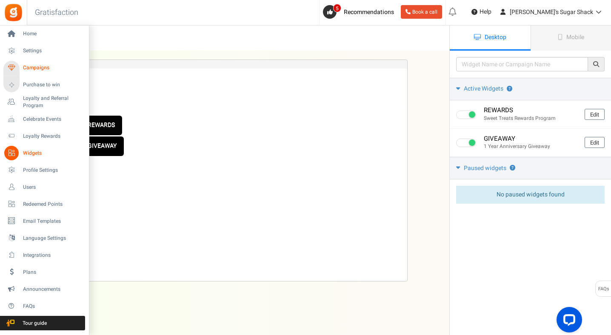
click at [36, 68] on span "Campaigns" at bounding box center [53, 67] width 60 height 7
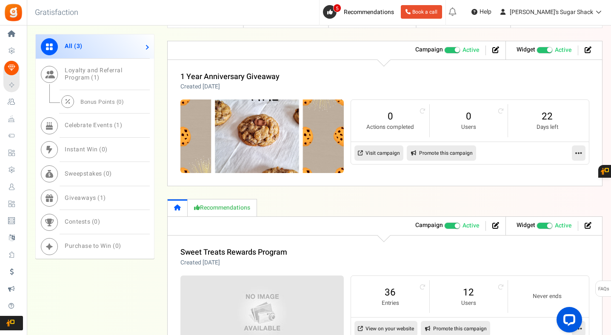
scroll to position [420, 0]
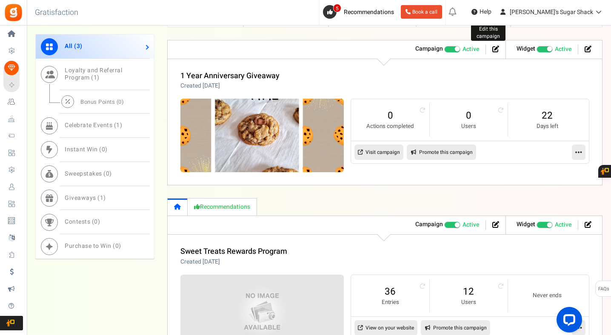
click at [494, 50] on icon at bounding box center [495, 49] width 7 height 7
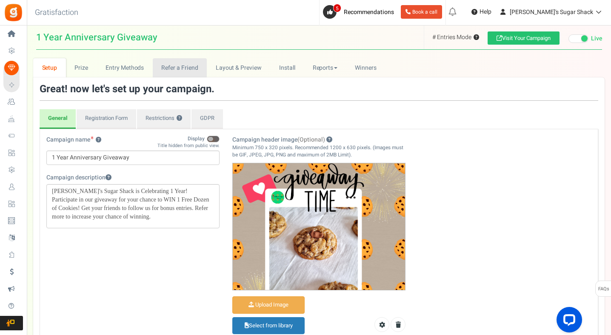
click at [189, 66] on link "Refer a Friend" at bounding box center [180, 67] width 54 height 19
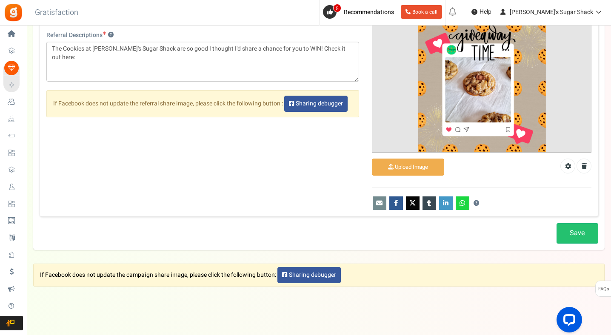
scroll to position [544, 0]
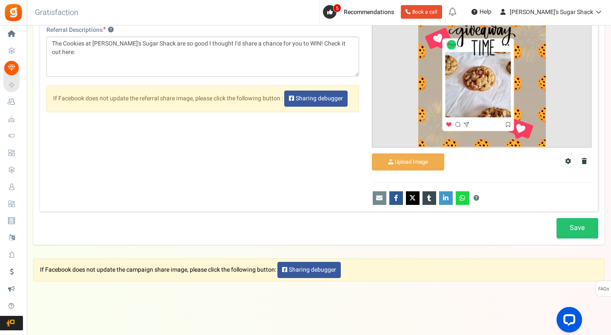
click at [463, 198] on icon at bounding box center [463, 198] width 6 height 6
click at [380, 197] on icon at bounding box center [379, 198] width 6 height 6
click at [395, 199] on icon at bounding box center [396, 198] width 4 height 6
click at [412, 201] on link at bounding box center [413, 199] width 14 height 14
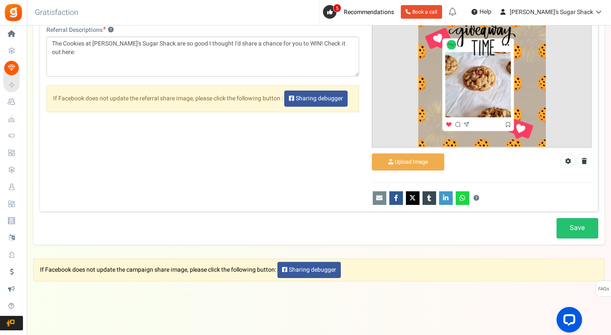
click at [427, 203] on link at bounding box center [430, 199] width 14 height 14
click at [443, 201] on link at bounding box center [446, 199] width 14 height 14
click at [464, 196] on icon at bounding box center [463, 198] width 6 height 6
click at [478, 197] on button "?" at bounding box center [477, 199] width 6 height 6
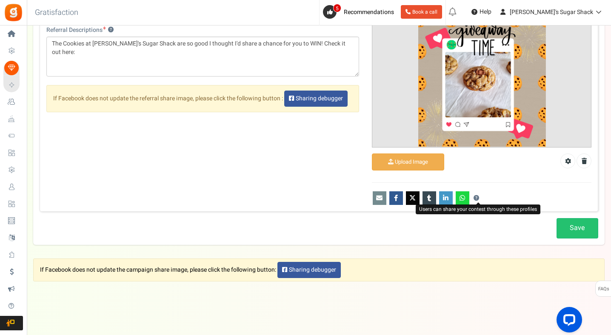
click at [478, 197] on button "?" at bounding box center [477, 199] width 6 height 6
click at [566, 163] on icon at bounding box center [568, 161] width 6 height 6
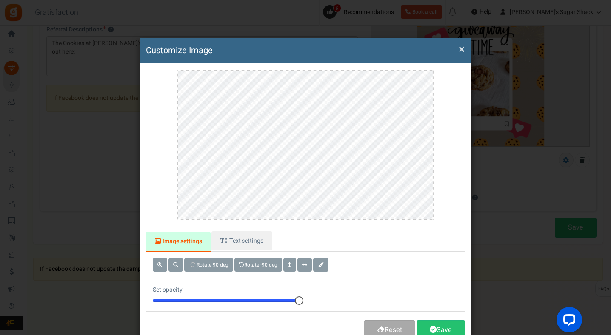
scroll to position [0, 0]
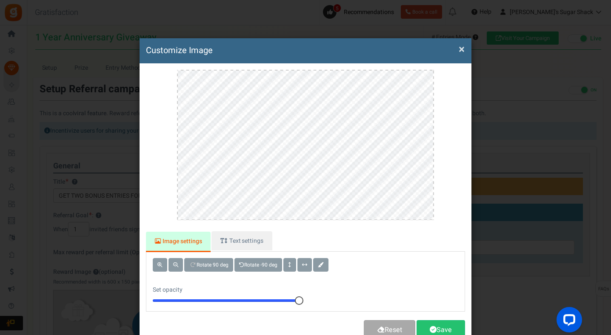
click at [461, 49] on button "×" at bounding box center [462, 49] width 6 height 9
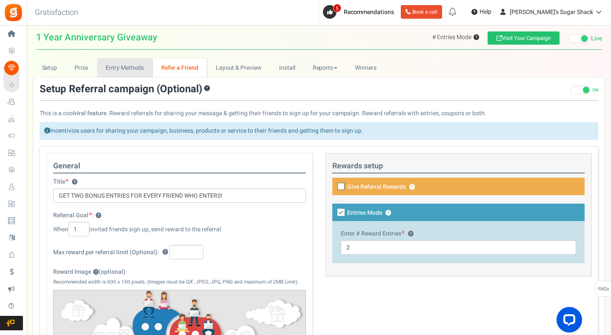
click at [143, 73] on link "Entry Methods" at bounding box center [125, 67] width 56 height 19
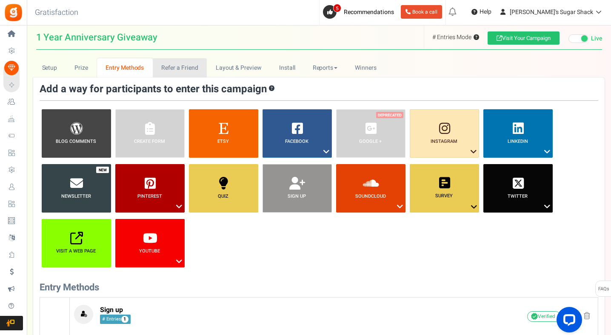
click at [189, 69] on link "Refer a Friend" at bounding box center [180, 67] width 54 height 19
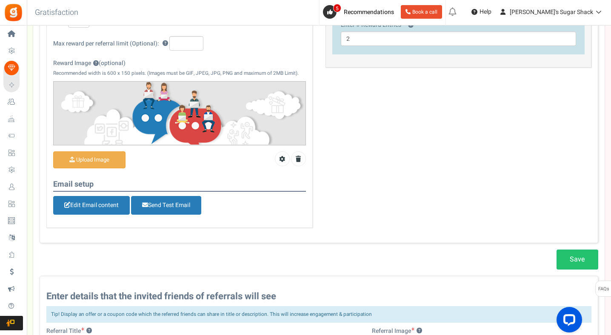
scroll to position [209, 0]
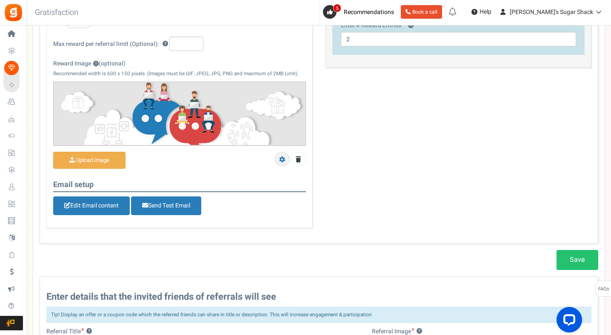
click at [280, 159] on icon at bounding box center [282, 160] width 6 height 6
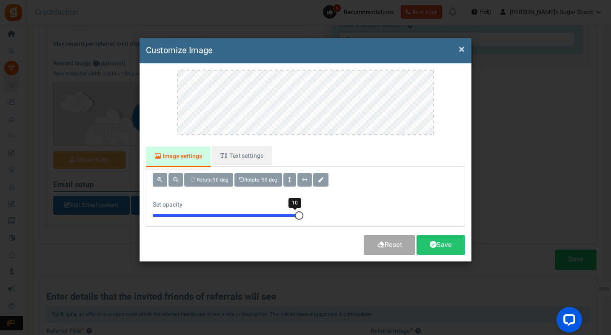
scroll to position [0, 0]
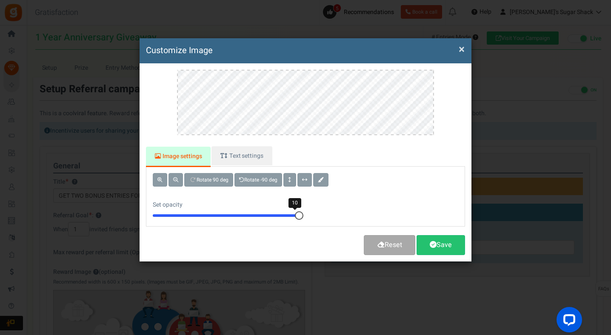
click at [462, 50] on button "×" at bounding box center [462, 49] width 6 height 9
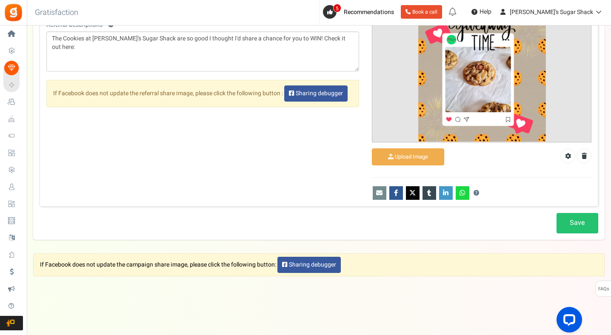
scroll to position [550, 0]
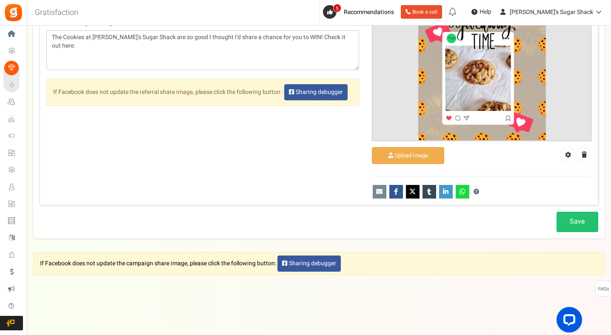
click at [475, 195] on div "?" at bounding box center [482, 192] width 220 height 14
click at [475, 194] on div "?" at bounding box center [482, 192] width 220 height 14
click at [475, 194] on button "?" at bounding box center [477, 192] width 6 height 6
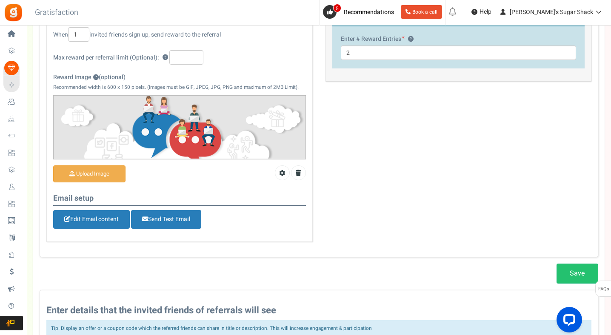
scroll to position [0, 0]
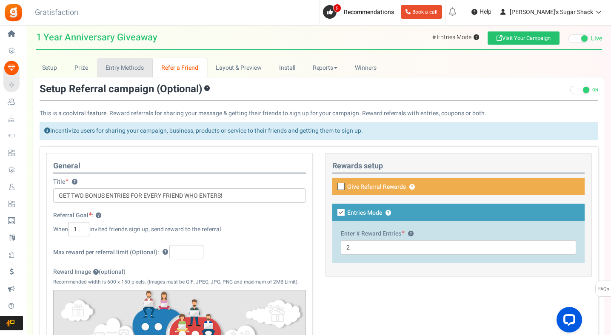
click at [129, 66] on link "Entry Methods" at bounding box center [125, 67] width 56 height 19
